Goal: Task Accomplishment & Management: Manage account settings

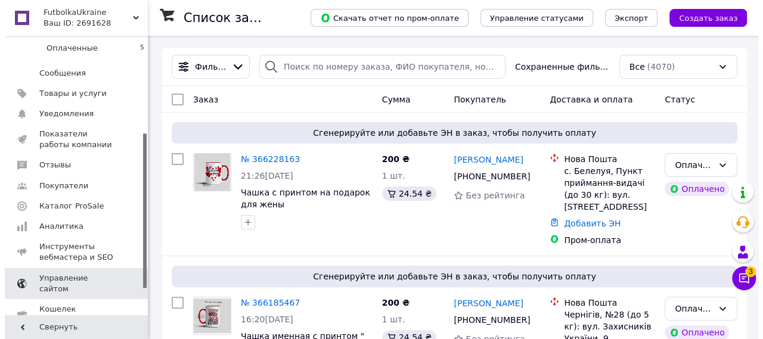
scroll to position [223, 0]
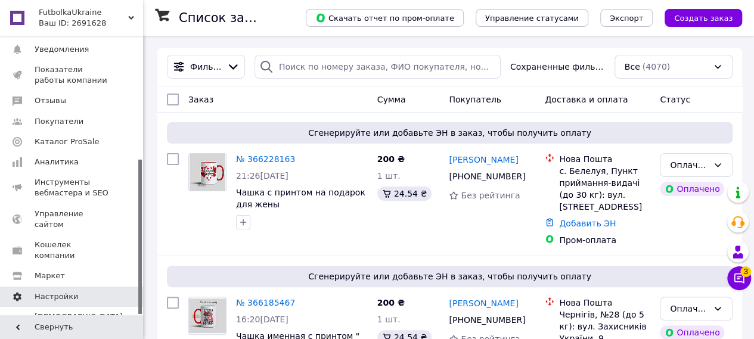
click at [58, 291] on span "Настройки" at bounding box center [56, 296] width 43 height 11
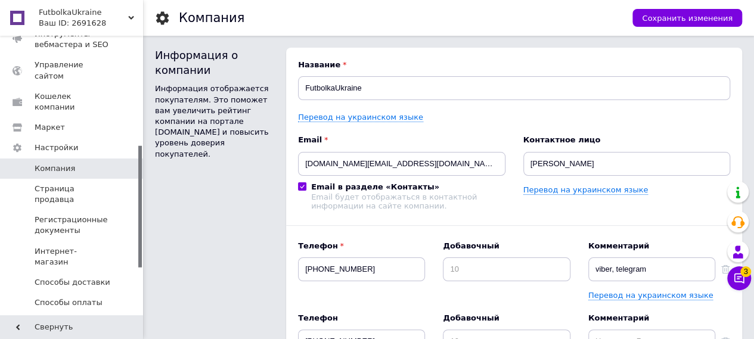
click at [81, 338] on span "График работы" at bounding box center [66, 343] width 63 height 11
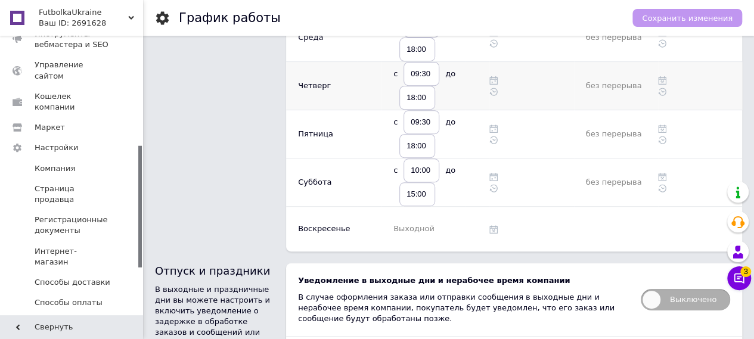
scroll to position [238, 0]
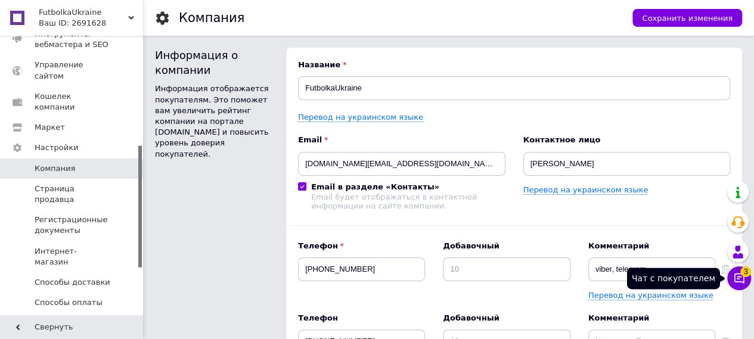
click at [735, 282] on icon at bounding box center [739, 278] width 10 height 10
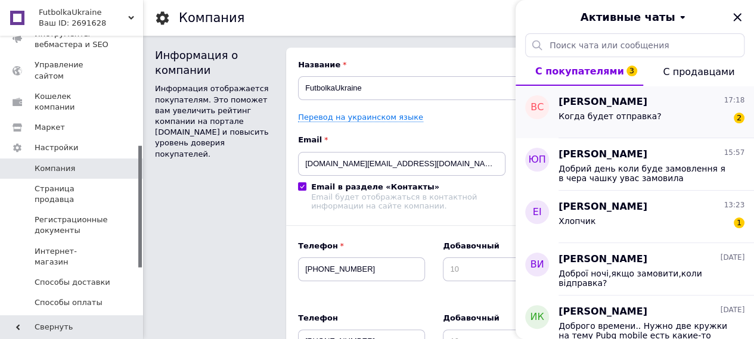
click at [627, 122] on div "Когда будет отправка?" at bounding box center [609, 119] width 102 height 17
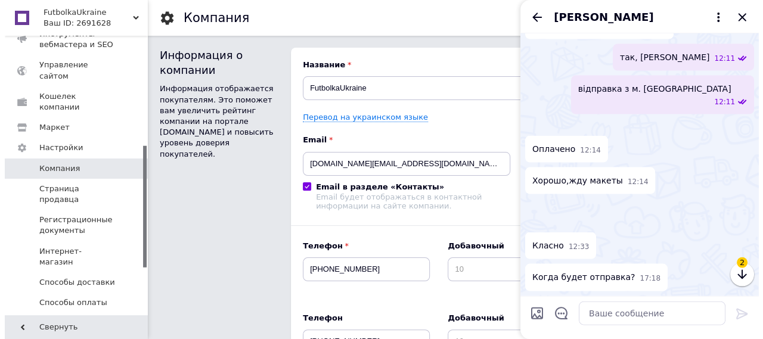
scroll to position [1046, 0]
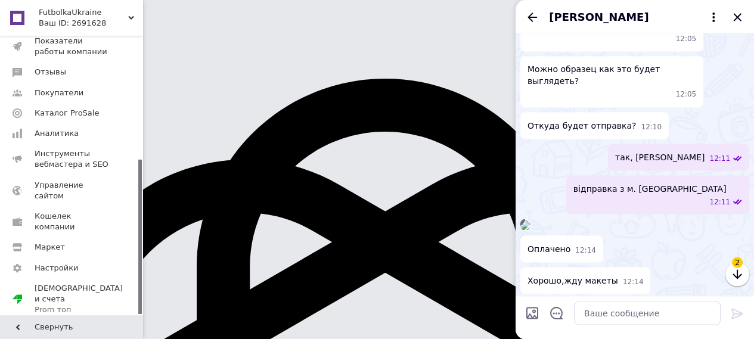
scroll to position [223, 0]
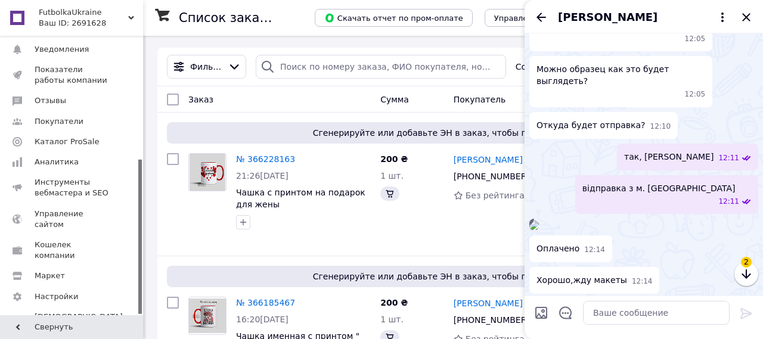
click at [745, 20] on div "[PERSON_NAME]" at bounding box center [643, 16] width 238 height 33
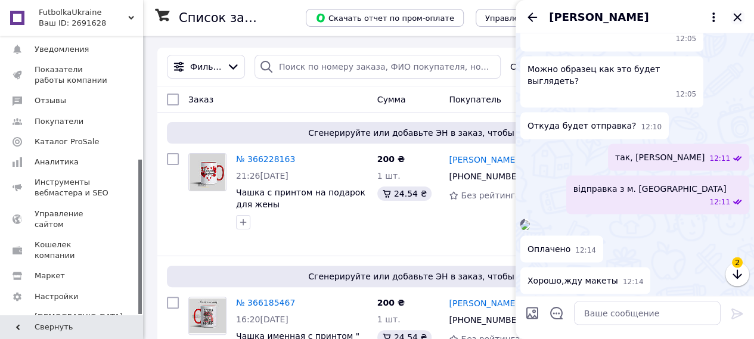
click at [740, 11] on icon "Закрыть" at bounding box center [737, 17] width 14 height 14
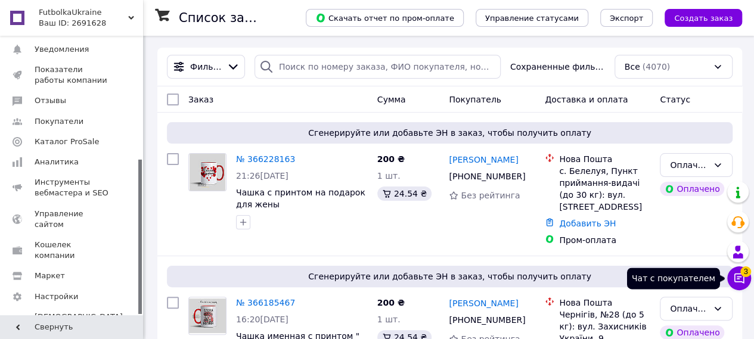
click at [735, 272] on icon at bounding box center [739, 278] width 12 height 12
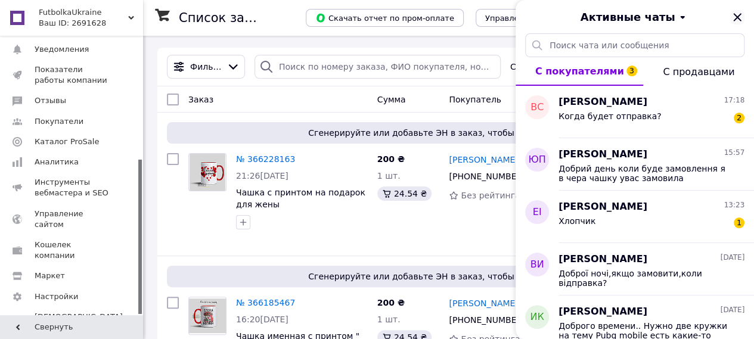
click at [736, 18] on icon "Закрыть" at bounding box center [737, 17] width 14 height 14
